Goal: Task Accomplishment & Management: Use online tool/utility

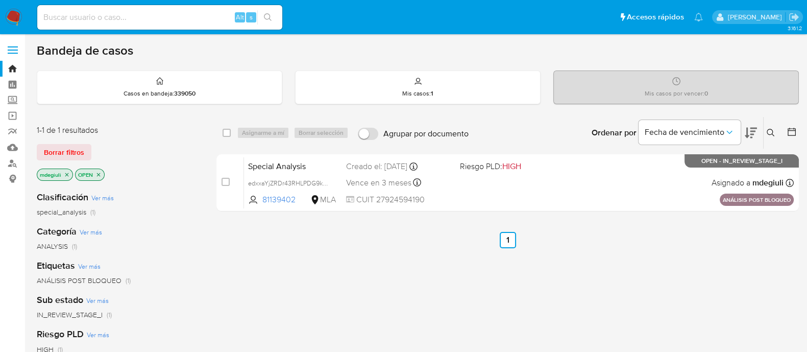
click at [154, 19] on input at bounding box center [159, 17] width 245 height 13
paste input "251938891"
type input "251938891"
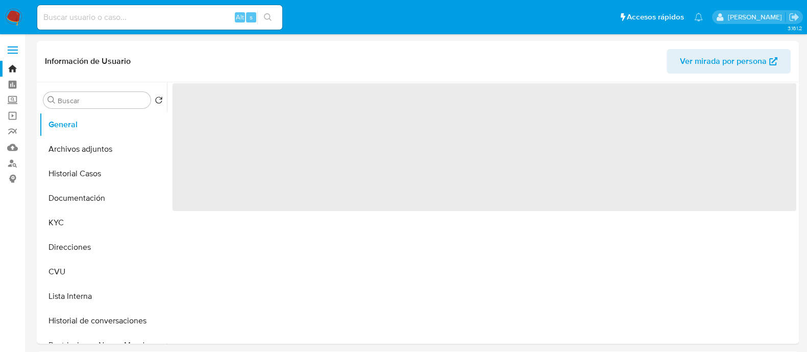
select select "10"
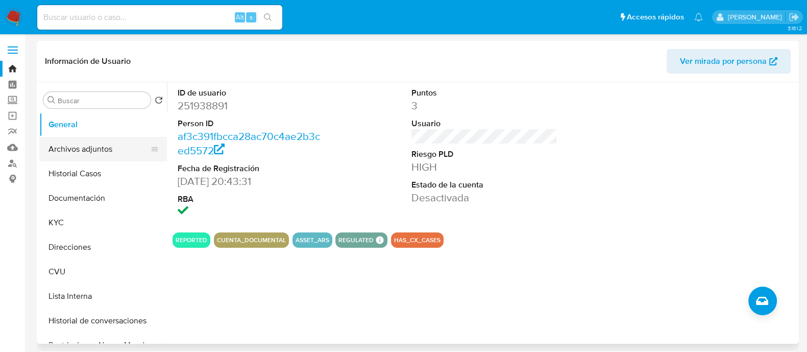
click at [79, 154] on button "Archivos adjuntos" at bounding box center [98, 149] width 119 height 24
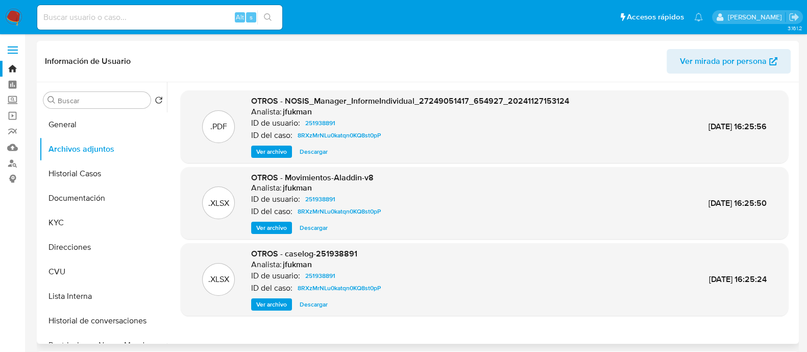
click at [269, 304] on span "Ver archivo" at bounding box center [271, 304] width 31 height 10
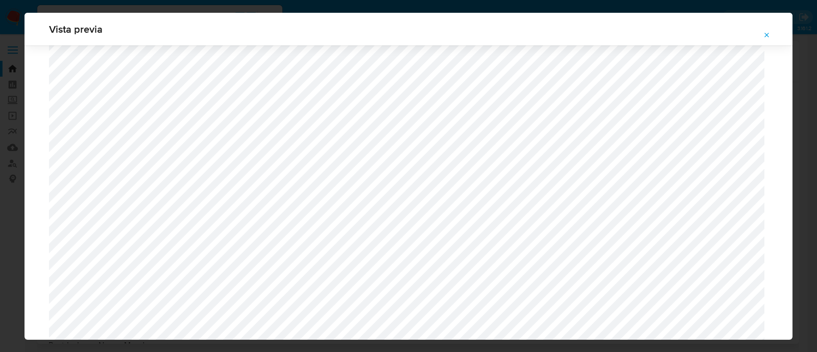
scroll to position [872, 0]
click at [768, 34] on icon "Attachment preview" at bounding box center [766, 35] width 5 height 5
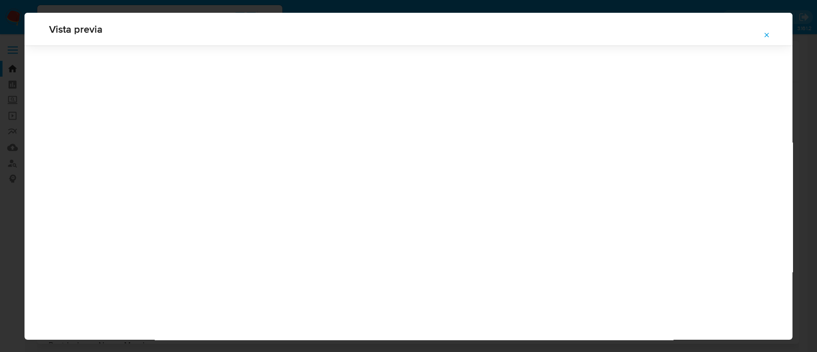
scroll to position [33, 0]
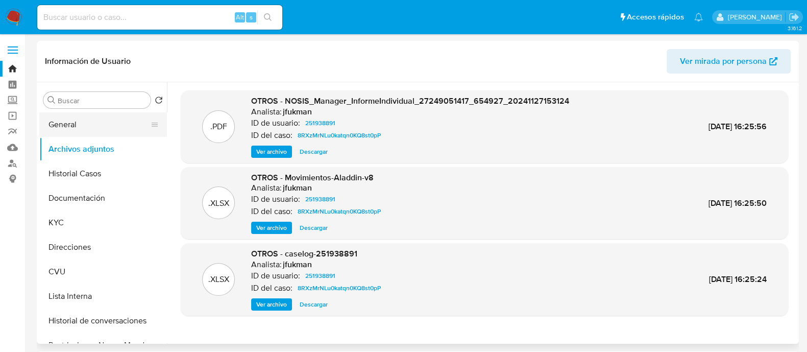
click at [96, 121] on button "General" at bounding box center [98, 124] width 119 height 24
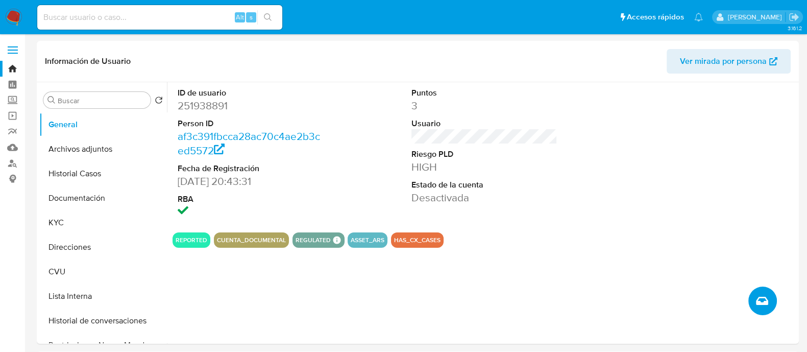
click at [753, 307] on button "Crear caso manual" at bounding box center [762, 300] width 29 height 29
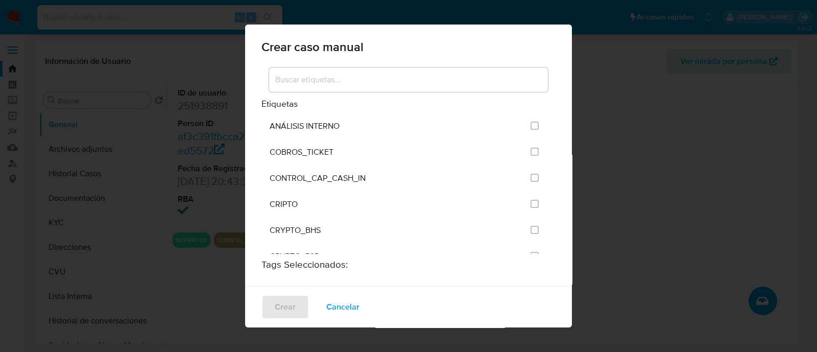
click at [373, 83] on input at bounding box center [408, 79] width 279 height 13
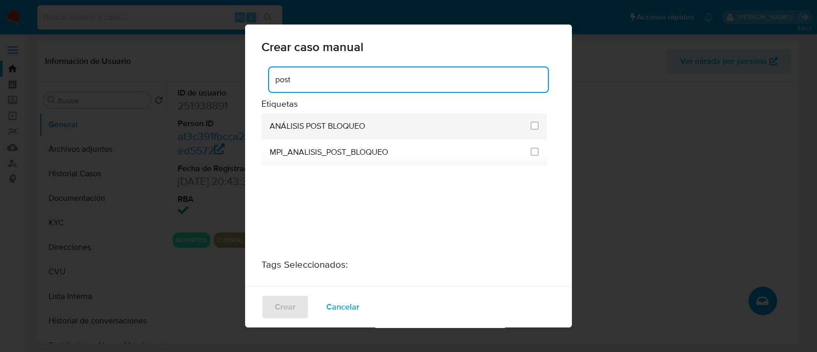
type input "post"
click at [372, 126] on div "ANÁLISIS POST BLOQUEO" at bounding box center [396, 126] width 255 height 26
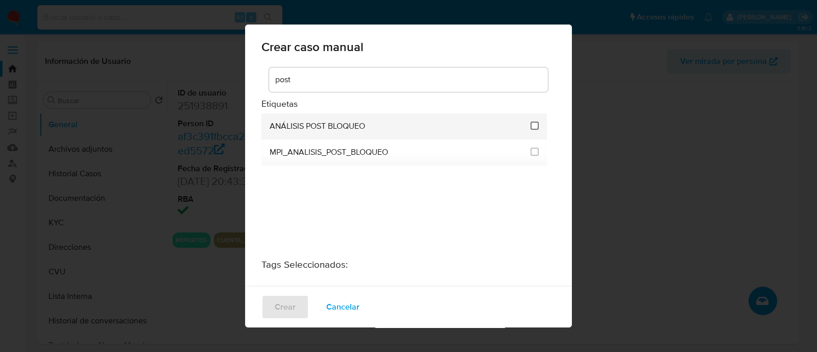
click at [530, 123] on input "3249" at bounding box center [534, 125] width 8 height 8
checkbox input "true"
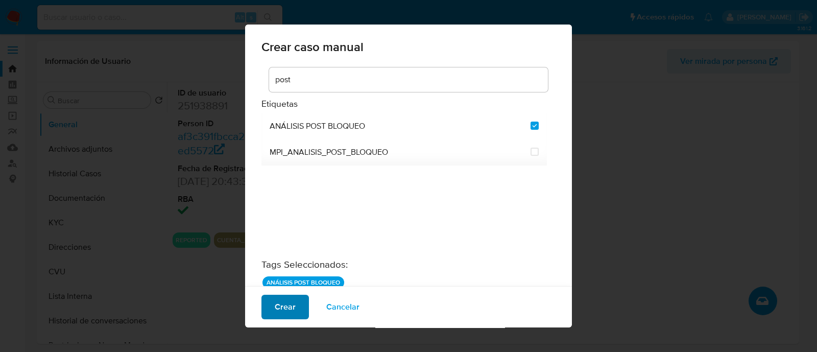
click at [283, 312] on span "Crear" at bounding box center [285, 306] width 21 height 22
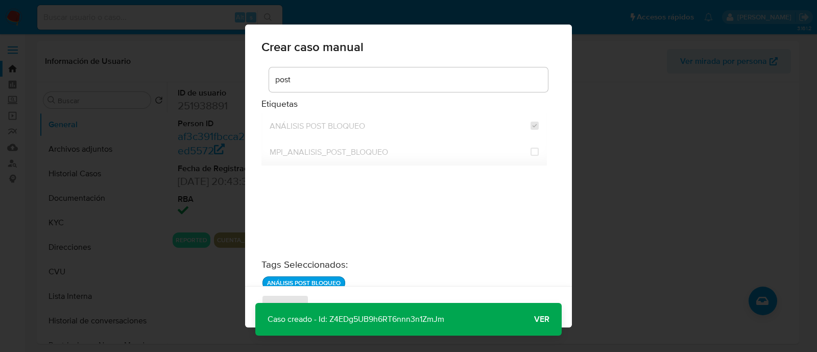
click at [534, 319] on span "Ver" at bounding box center [541, 319] width 15 height 0
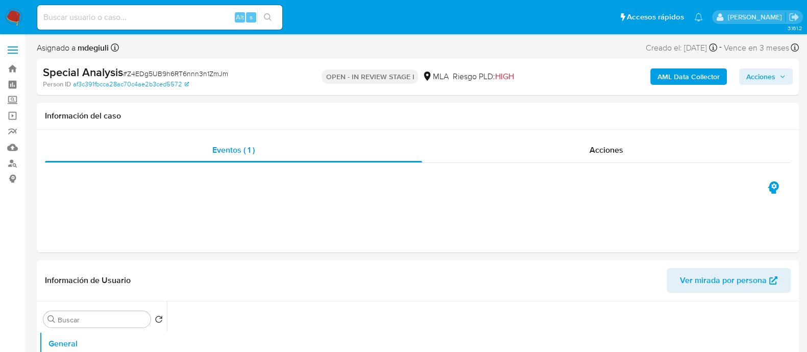
click at [203, 75] on span "# Z4EDg5UB9h6RT6nnn3n1ZmJm" at bounding box center [175, 73] width 105 height 10
select select "10"
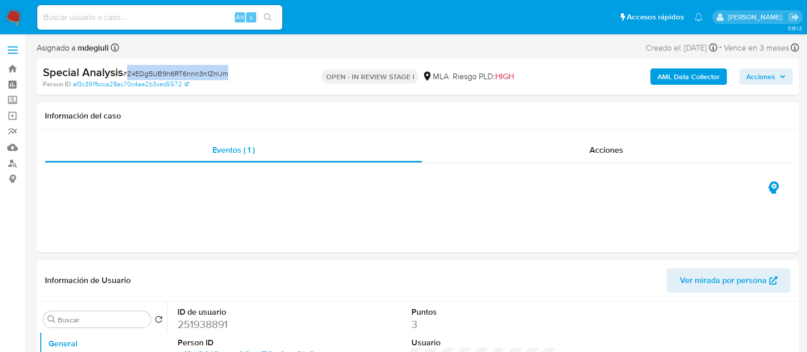
click at [203, 75] on span "# Z4EDg5UB9h6RT6nnn3n1ZmJm" at bounding box center [175, 73] width 105 height 10
copy span "Z4EDg5UB9h6RT6nnn3n1ZmJm"
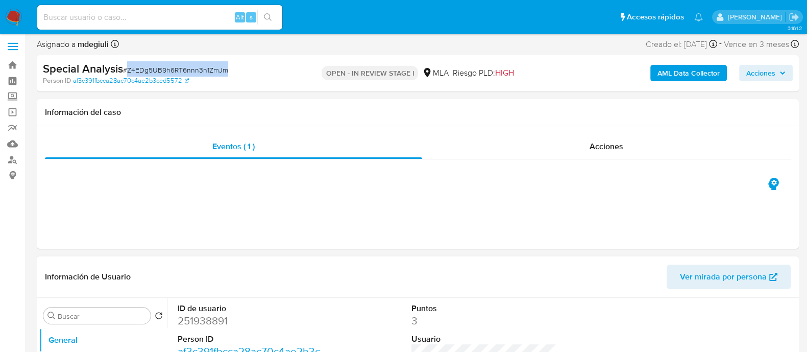
scroll to position [127, 0]
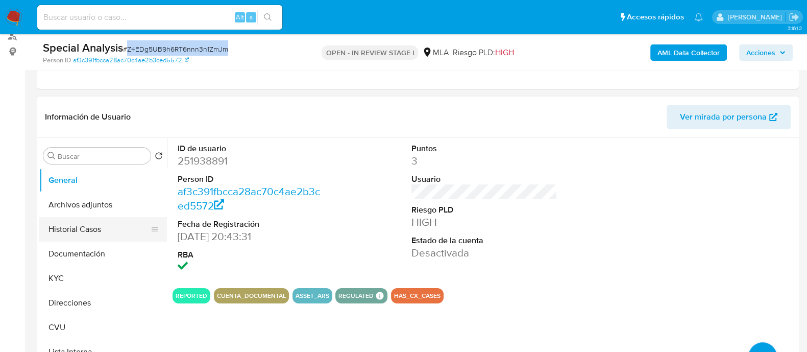
click at [91, 230] on button "Historial Casos" at bounding box center [98, 229] width 119 height 24
